Goal: Find specific page/section: Find specific page/section

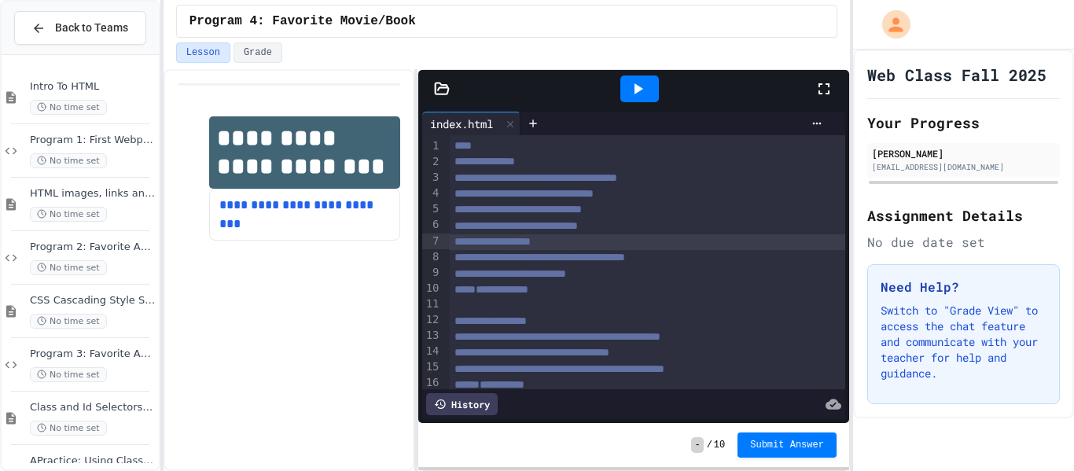
click at [577, 241] on div "**********" at bounding box center [648, 242] width 396 height 16
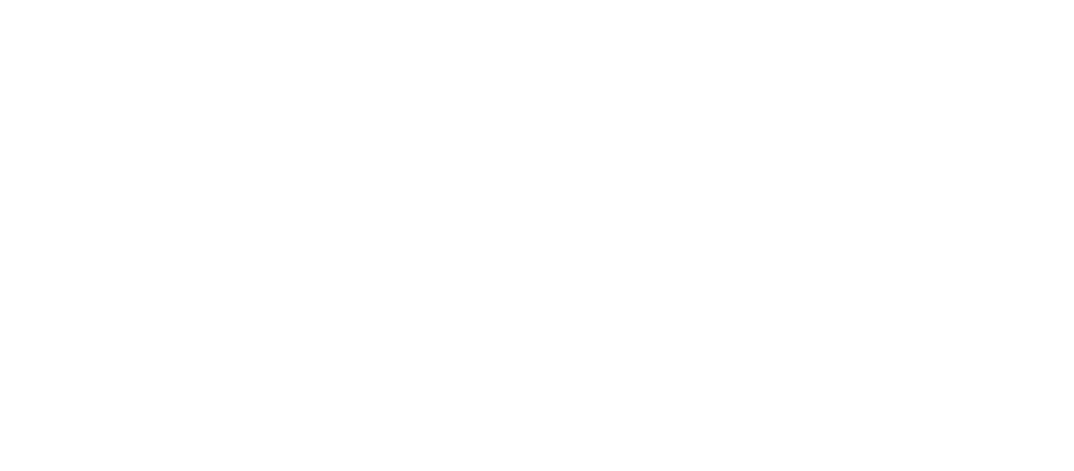
click at [577, 241] on div "We are updating our servers at 9:30PM EST [DATE]. [PERSON_NAME] should continue…" at bounding box center [537, 235] width 1074 height 471
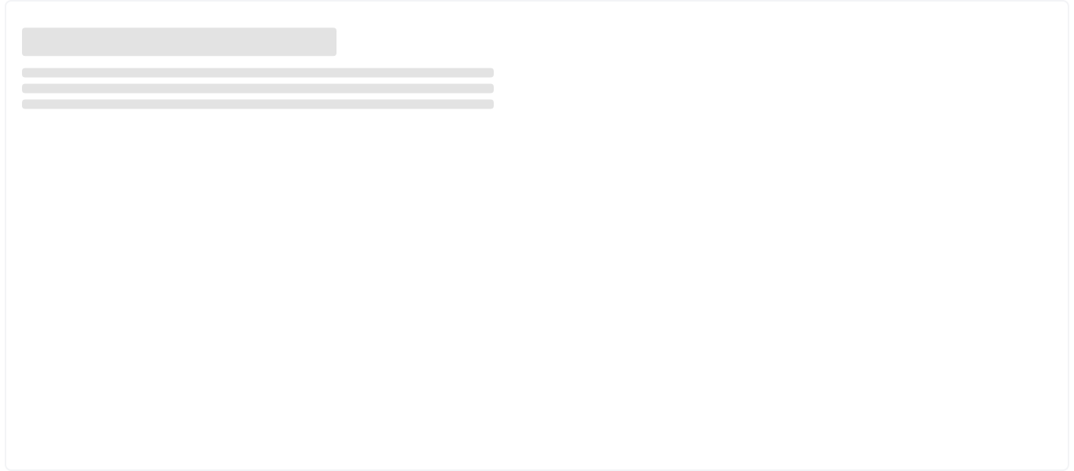
click at [577, 241] on div at bounding box center [537, 235] width 1065 height 471
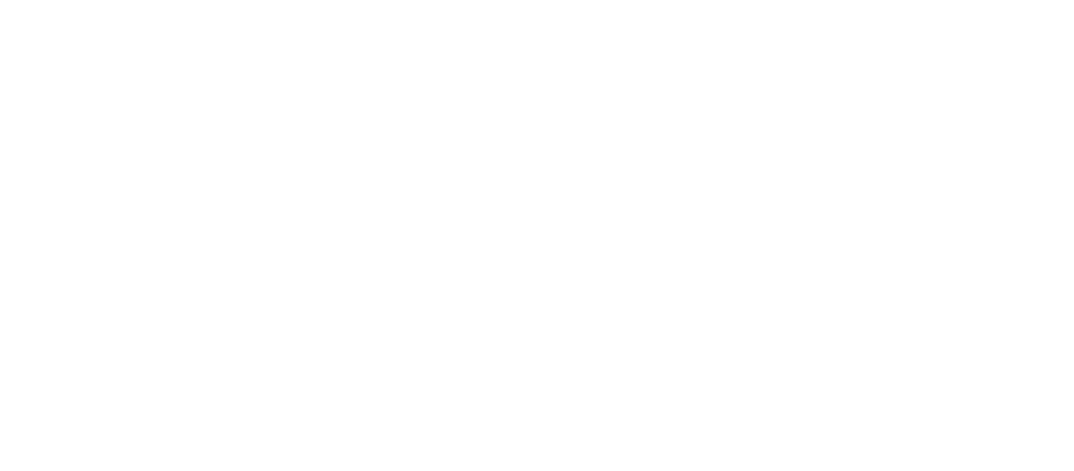
click at [577, 241] on div "We are updating our servers at 9:30PM EST [DATE]. [PERSON_NAME] should continue…" at bounding box center [537, 235] width 1074 height 471
click at [695, 44] on div "We are updating our servers at 9:30PM EST [DATE]. [PERSON_NAME] should continue…" at bounding box center [537, 235] width 1074 height 471
click at [647, 44] on div "We are updating our servers at 9:30PM EST [DATE]. [PERSON_NAME] should continue…" at bounding box center [537, 235] width 1074 height 471
click at [348, 46] on div "We are updating our servers at 9:30PM EST [DATE]. [PERSON_NAME] should continue…" at bounding box center [537, 235] width 1074 height 471
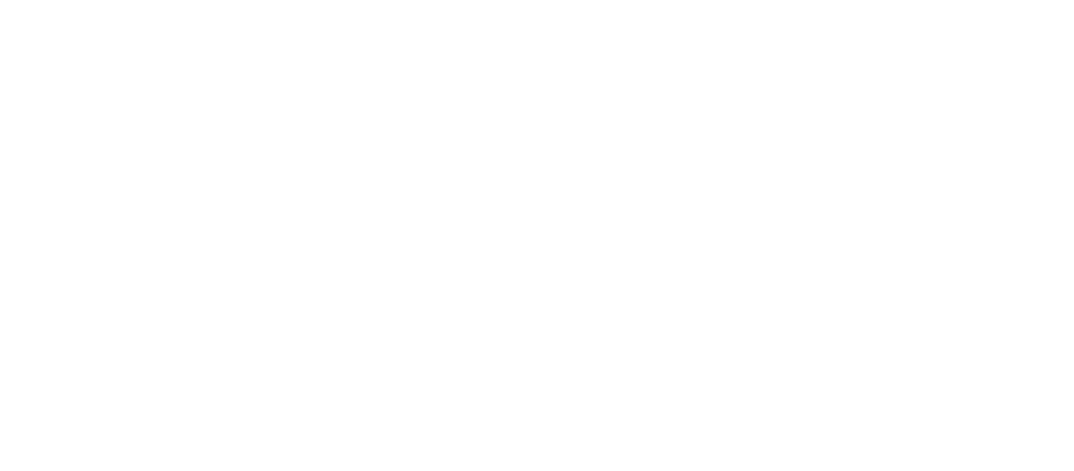
click at [417, 44] on div "We are updating our servers at 9:30PM EST [DATE]. [PERSON_NAME] should continue…" at bounding box center [537, 235] width 1074 height 471
click at [492, 44] on div "We are updating our servers at 9:30PM EST [DATE]. [PERSON_NAME] should continue…" at bounding box center [537, 235] width 1074 height 471
click at [418, 44] on div "We are updating our servers at 9:30PM EST [DATE]. [PERSON_NAME] should continue…" at bounding box center [537, 235] width 1074 height 471
click at [553, 50] on div "We are updating our servers at 9:30PM EST [DATE]. [PERSON_NAME] should continue…" at bounding box center [537, 235] width 1074 height 471
click at [559, 51] on div "We are updating our servers at 9:30PM EST [DATE]. [PERSON_NAME] should continue…" at bounding box center [537, 235] width 1074 height 471
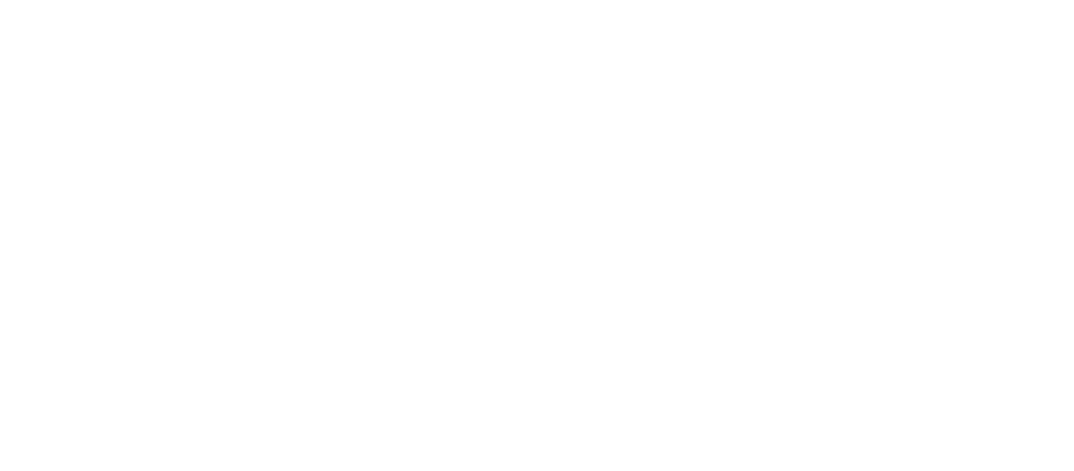
click at [492, 44] on div "We are updating our servers at 9:30PM EST [DATE]. [PERSON_NAME] should continue…" at bounding box center [537, 235] width 1074 height 471
click at [689, 44] on div "We are updating our servers at 9:30PM EST [DATE]. [PERSON_NAME] should continue…" at bounding box center [537, 235] width 1074 height 471
click at [424, 44] on div "We are updating our servers at 9:30PM EST [DATE]. [PERSON_NAME] should continue…" at bounding box center [537, 235] width 1074 height 471
click at [647, 44] on div "We are updating our servers at 9:30PM EST [DATE]. [PERSON_NAME] should continue…" at bounding box center [537, 235] width 1074 height 471
click at [418, 48] on div "We are updating our servers at 9:30PM EST [DATE]. [PERSON_NAME] should continue…" at bounding box center [537, 235] width 1074 height 471
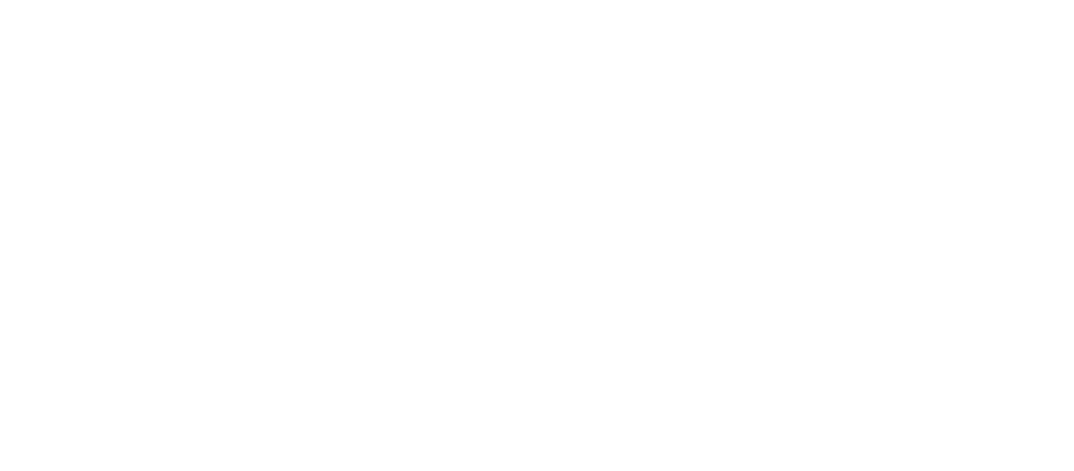
click at [689, 44] on div "We are updating our servers at 9:30PM EST [DATE]. [PERSON_NAME] should continue…" at bounding box center [537, 235] width 1074 height 471
